Goal: Obtain resource: Download file/media

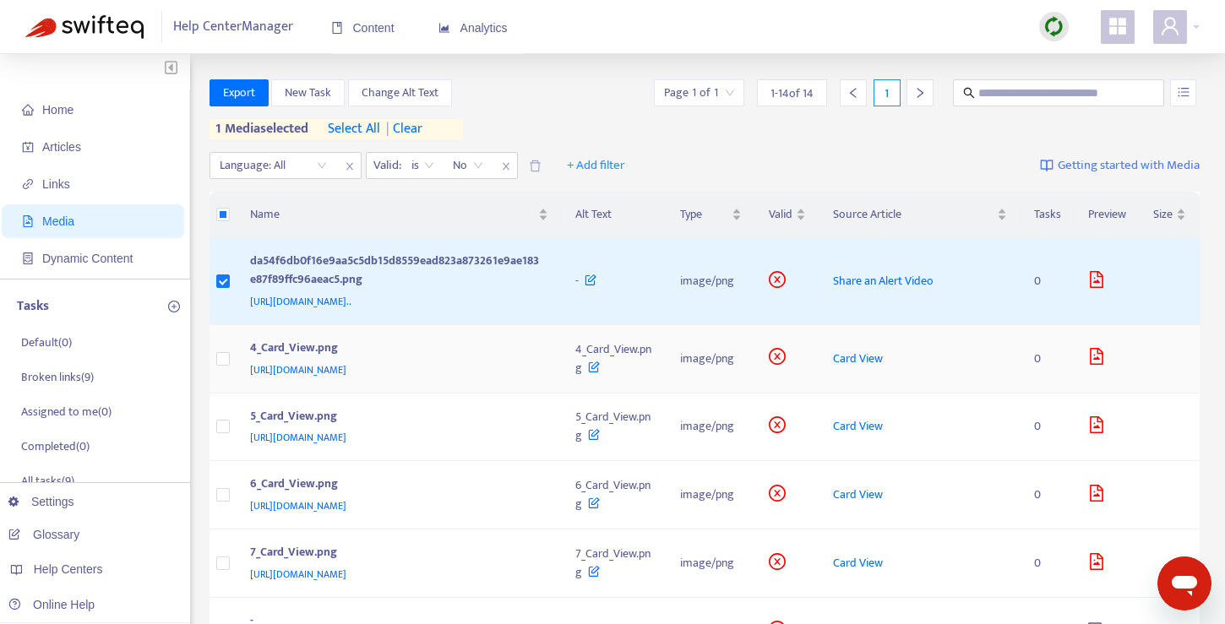
click at [288, 378] on span "[URL][DOMAIN_NAME]" at bounding box center [298, 369] width 96 height 17
click at [346, 378] on span "[URL][DOMAIN_NAME]" at bounding box center [298, 369] width 96 height 17
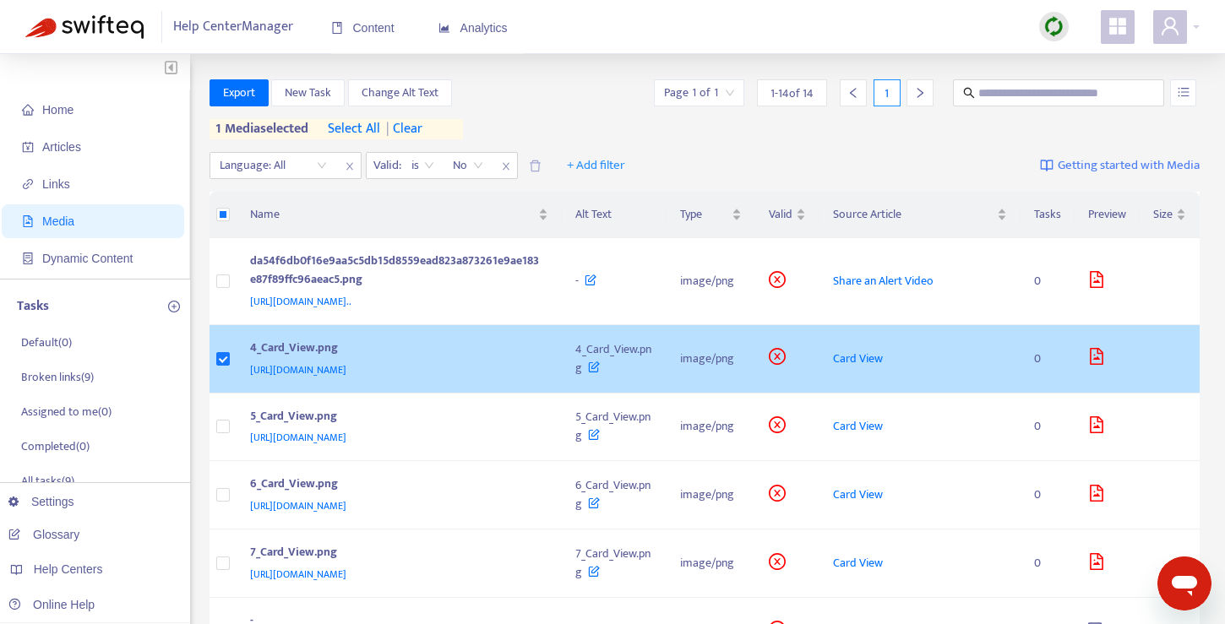
click at [289, 361] on div "4_Card_View.png" at bounding box center [396, 350] width 292 height 22
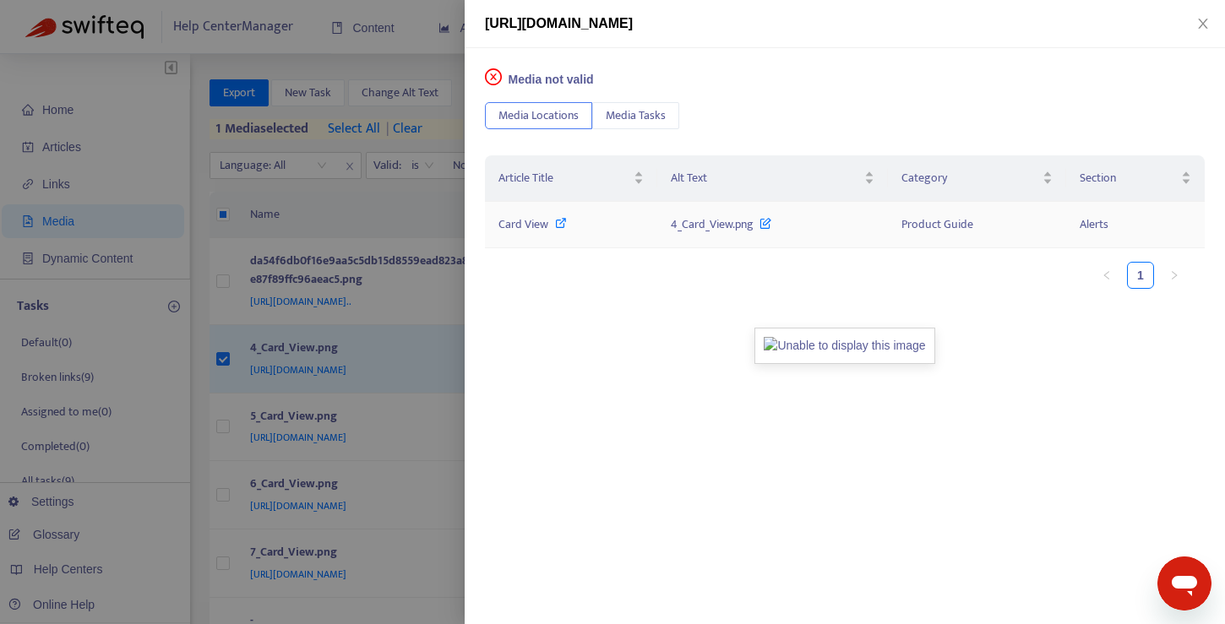
click at [767, 223] on icon at bounding box center [765, 219] width 12 height 19
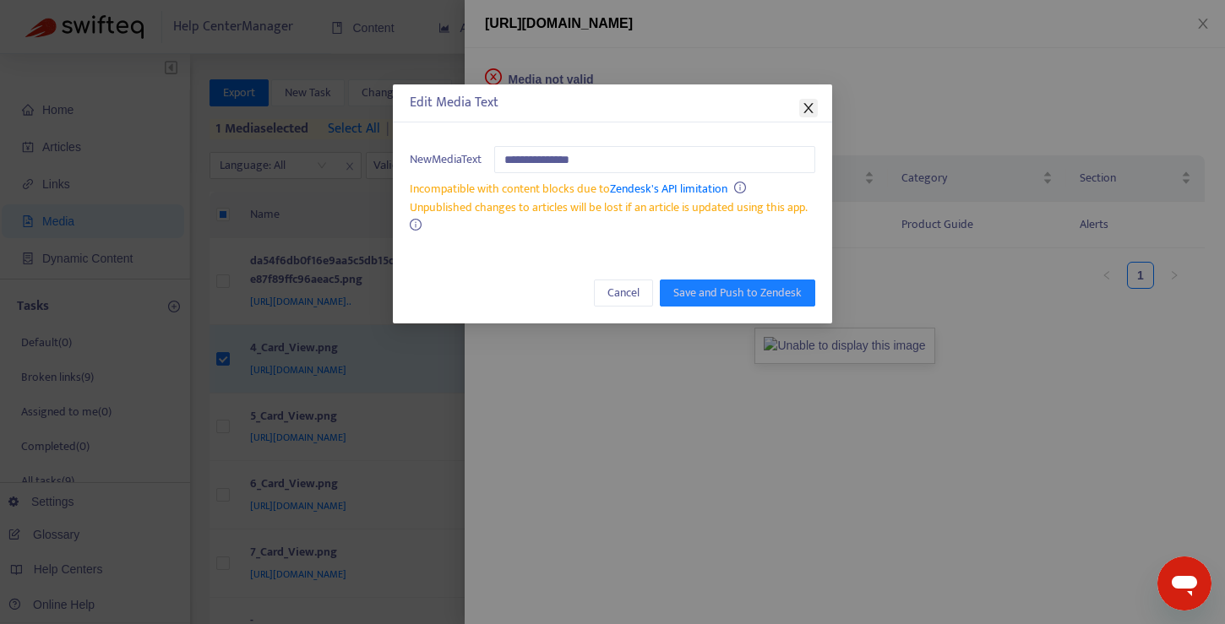
click at [807, 103] on icon "close" at bounding box center [808, 108] width 14 height 14
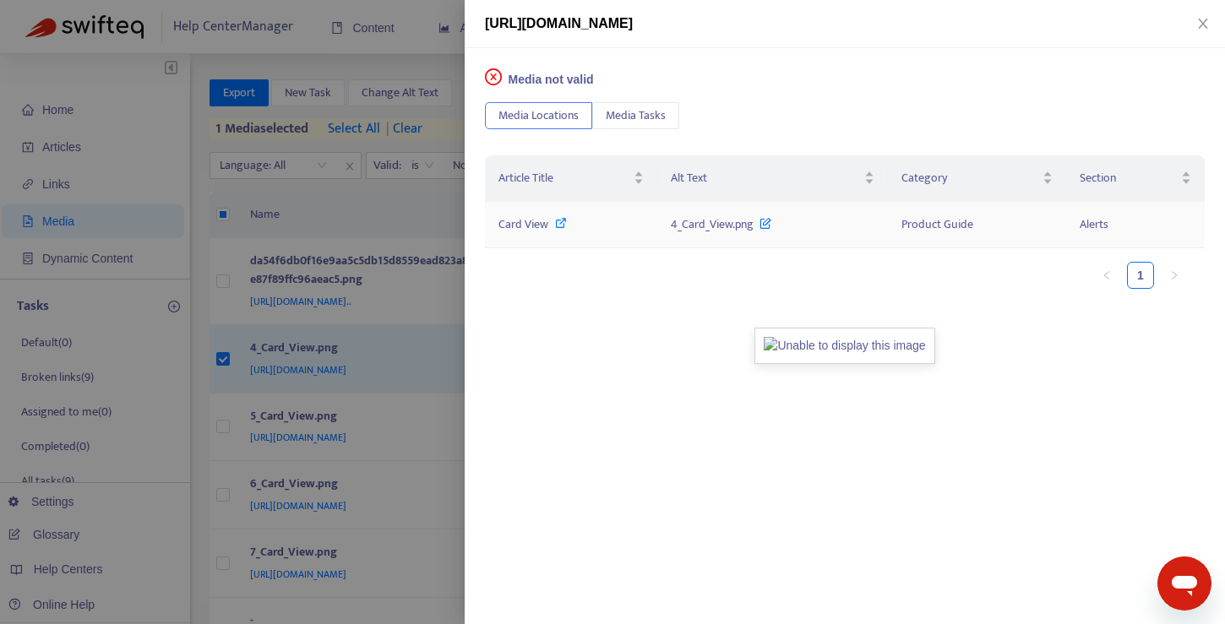
click at [529, 221] on span "Card View" at bounding box center [523, 224] width 50 height 19
click at [559, 223] on icon at bounding box center [561, 223] width 12 height 12
click at [363, 214] on div at bounding box center [612, 312] width 1225 height 624
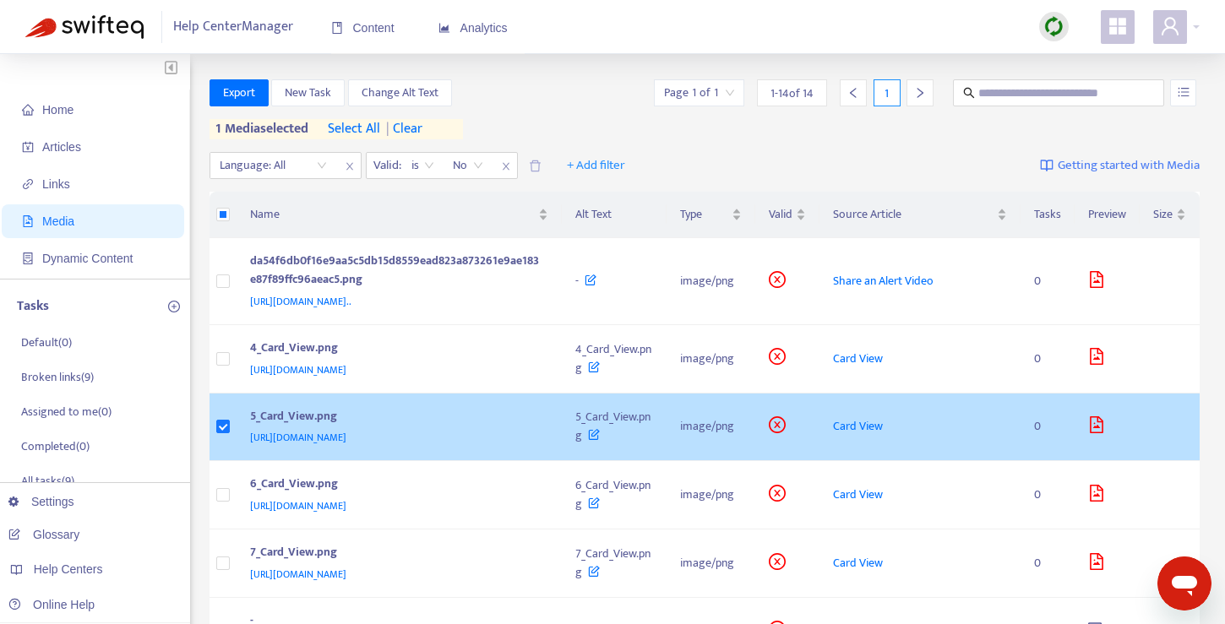
click at [346, 446] on span "[URL][DOMAIN_NAME]" at bounding box center [298, 437] width 96 height 17
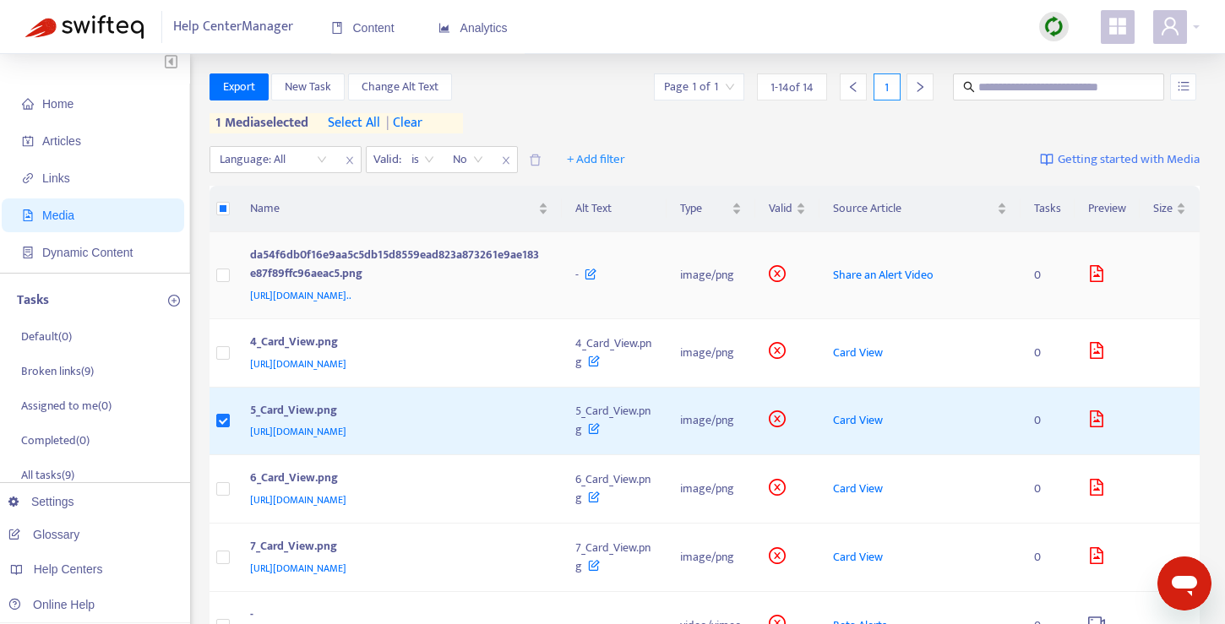
scroll to position [3, 0]
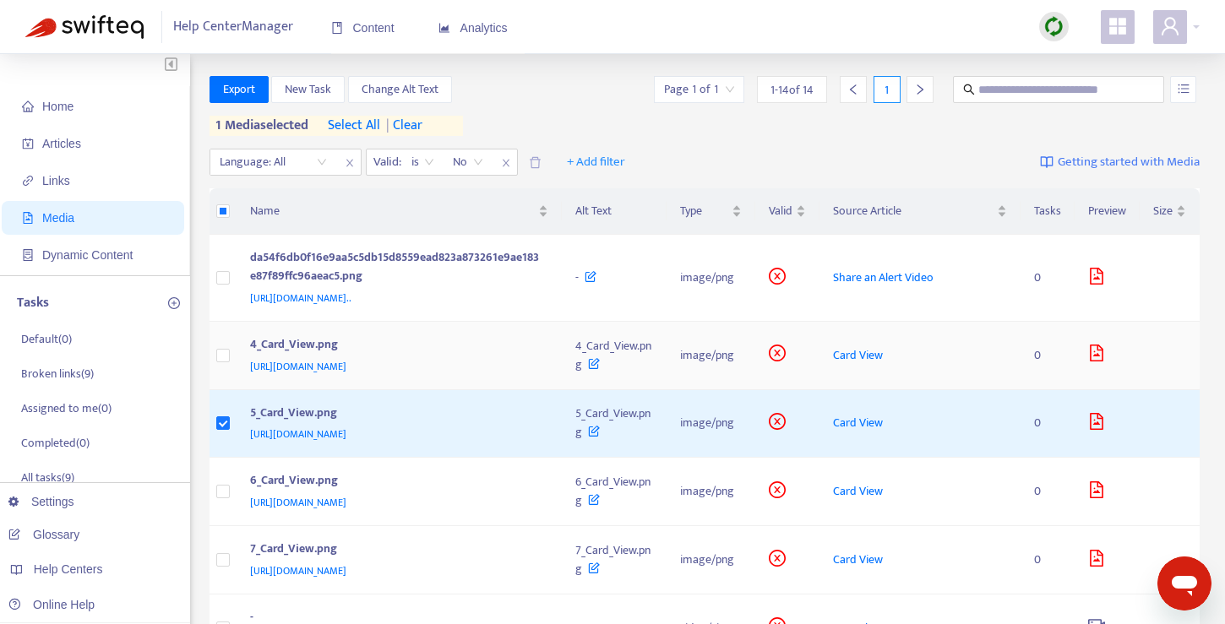
click at [1142, 390] on td at bounding box center [1169, 356] width 60 height 68
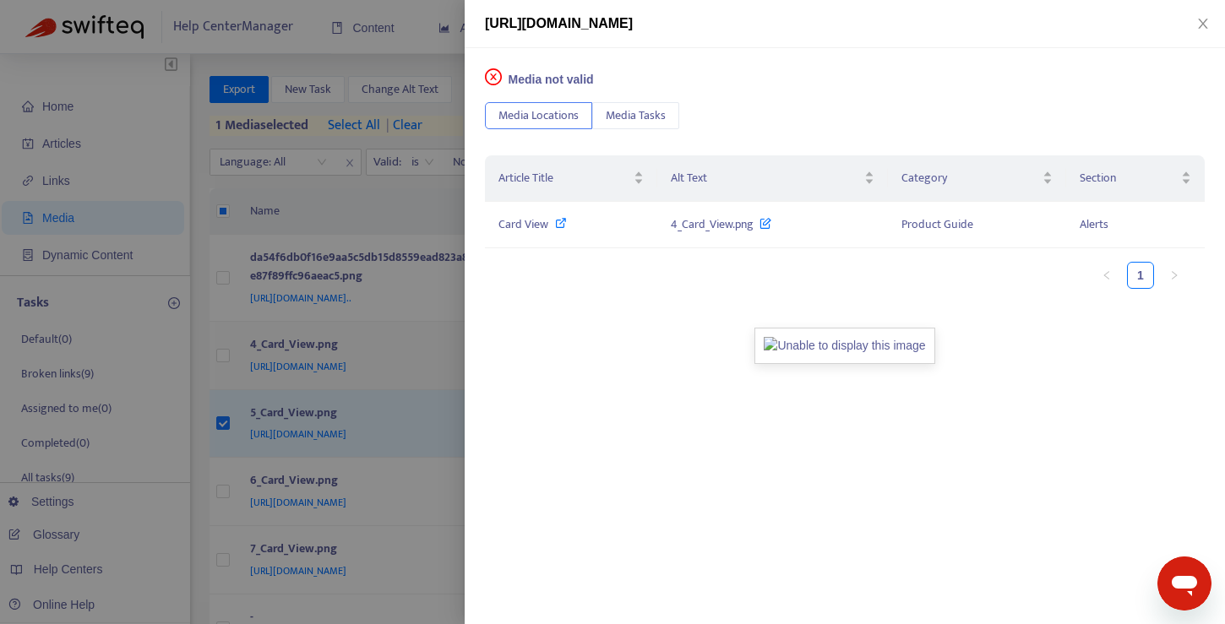
click at [1142, 395] on div "Media not valid Media Locations Media Tasks Article Title Alt Text Category Sec…" at bounding box center [845, 336] width 760 height 576
click at [336, 345] on div at bounding box center [612, 312] width 1225 height 624
